Goal: Navigation & Orientation: Find specific page/section

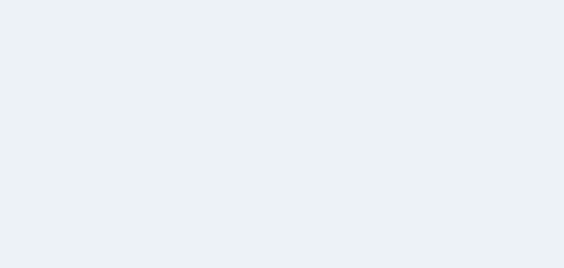
select select
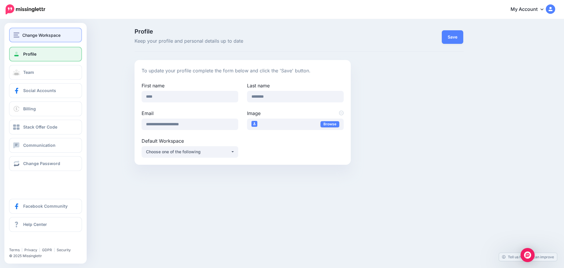
click at [27, 33] on span "Change Workspace" at bounding box center [41, 35] width 38 height 7
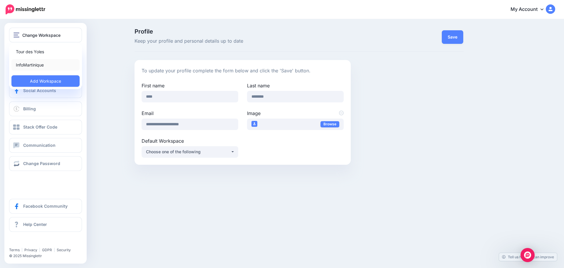
click at [34, 63] on link "InfoMartinique" at bounding box center [45, 64] width 68 height 11
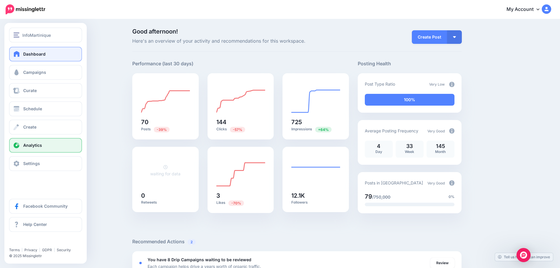
click at [24, 147] on span "Analytics" at bounding box center [32, 144] width 19 height 5
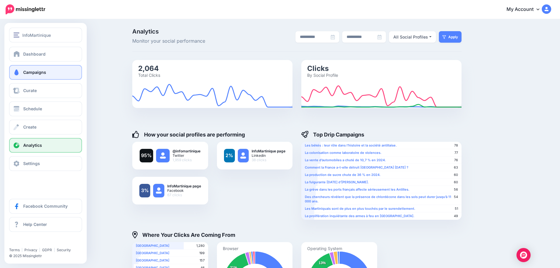
click at [39, 72] on span "Campaigns" at bounding box center [34, 72] width 23 height 5
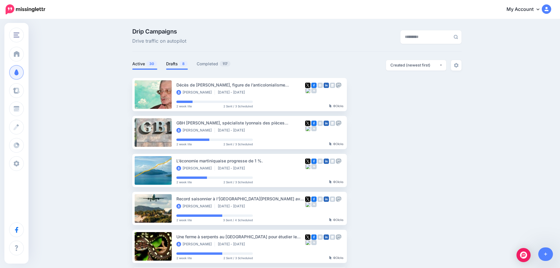
click at [176, 64] on link "Drafts 8" at bounding box center [177, 63] width 22 height 7
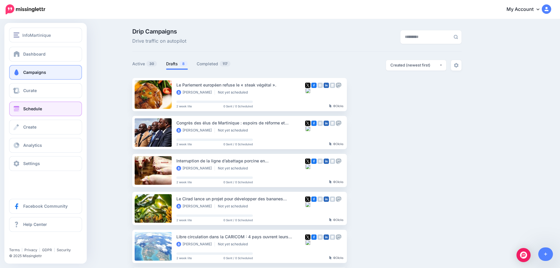
click at [22, 107] on link "Schedule" at bounding box center [45, 108] width 73 height 15
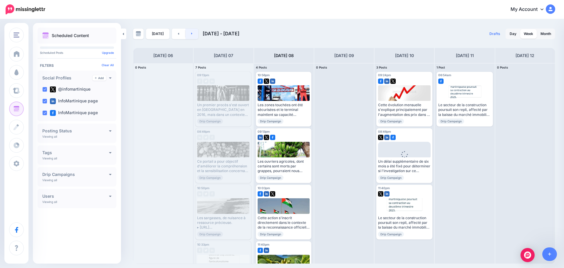
click at [188, 34] on link at bounding box center [191, 33] width 13 height 11
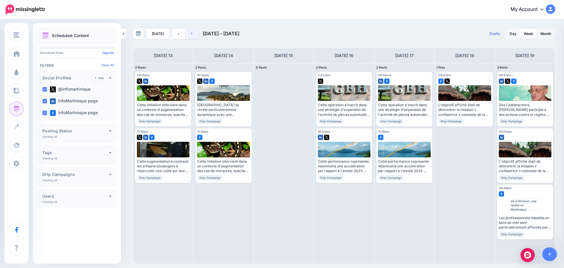
click at [188, 34] on link at bounding box center [191, 33] width 13 height 11
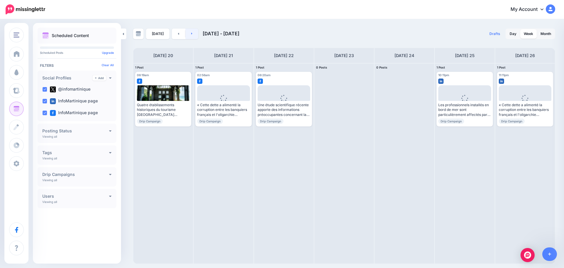
click at [188, 34] on link at bounding box center [191, 33] width 13 height 11
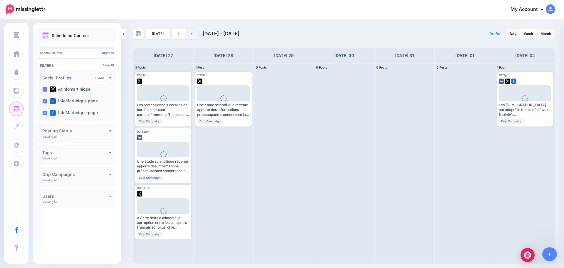
click at [194, 33] on link at bounding box center [191, 33] width 13 height 11
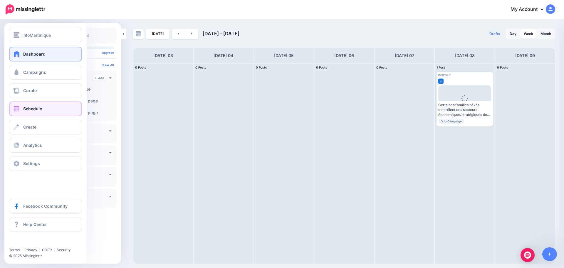
click at [22, 51] on link "Dashboard" at bounding box center [45, 54] width 73 height 15
